Goal: Register for event/course

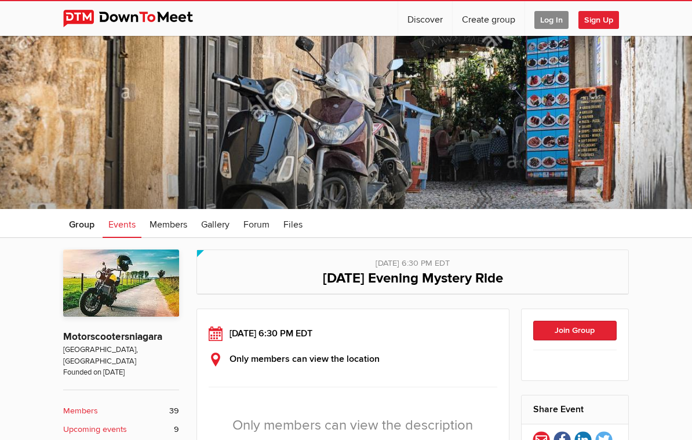
click at [553, 20] on span "Log In" at bounding box center [551, 20] width 34 height 18
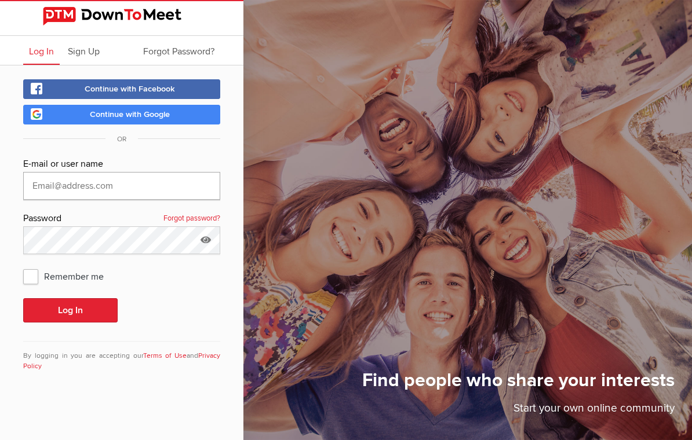
click at [51, 185] on input "text" at bounding box center [121, 186] width 197 height 28
type input "SteveM4"
click at [70, 311] on button "Log In" at bounding box center [70, 310] width 94 height 24
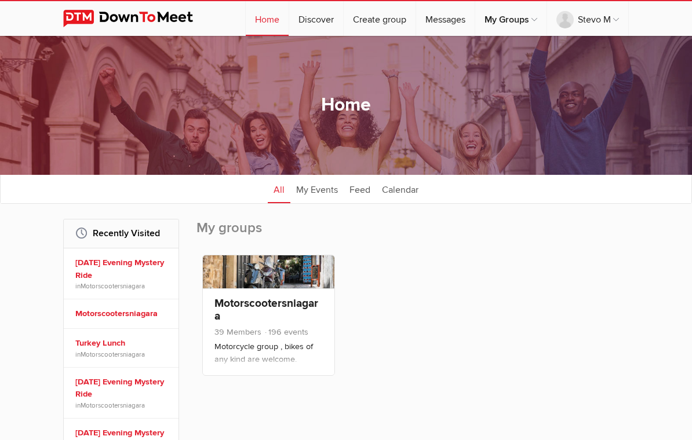
click at [269, 338] on span "39 Members 196 events" at bounding box center [268, 333] width 108 height 15
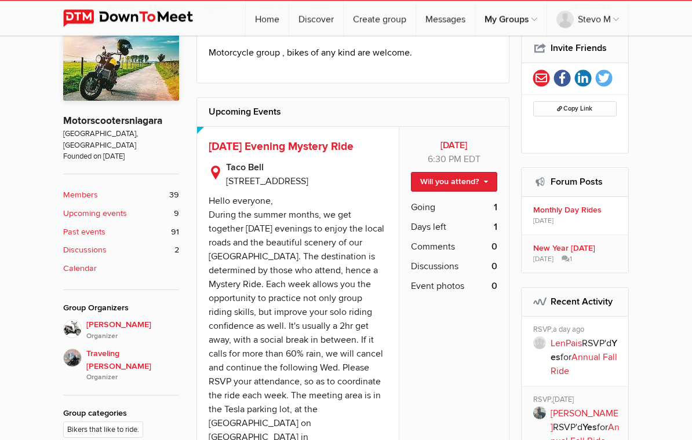
scroll to position [216, 0]
click at [458, 181] on link "Will you attend?" at bounding box center [454, 182] width 86 height 20
click at [433, 207] on link "I'm going" at bounding box center [444, 200] width 104 height 17
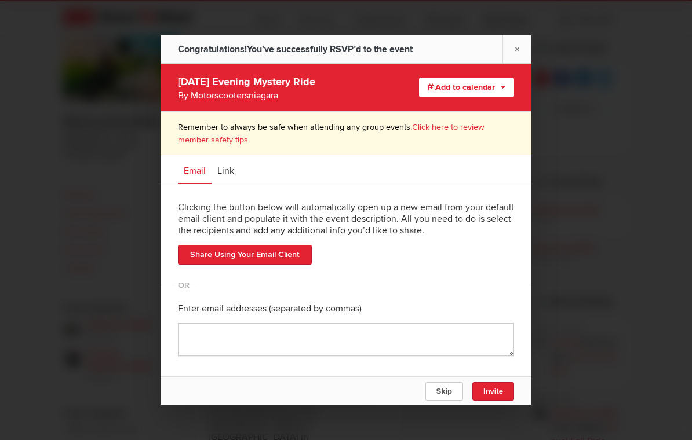
click at [513, 57] on link "×" at bounding box center [516, 49] width 29 height 28
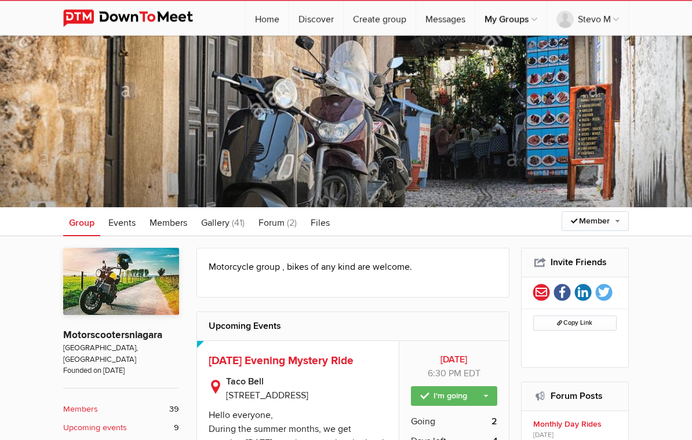
scroll to position [0, 0]
